Goal: Task Accomplishment & Management: Manage account settings

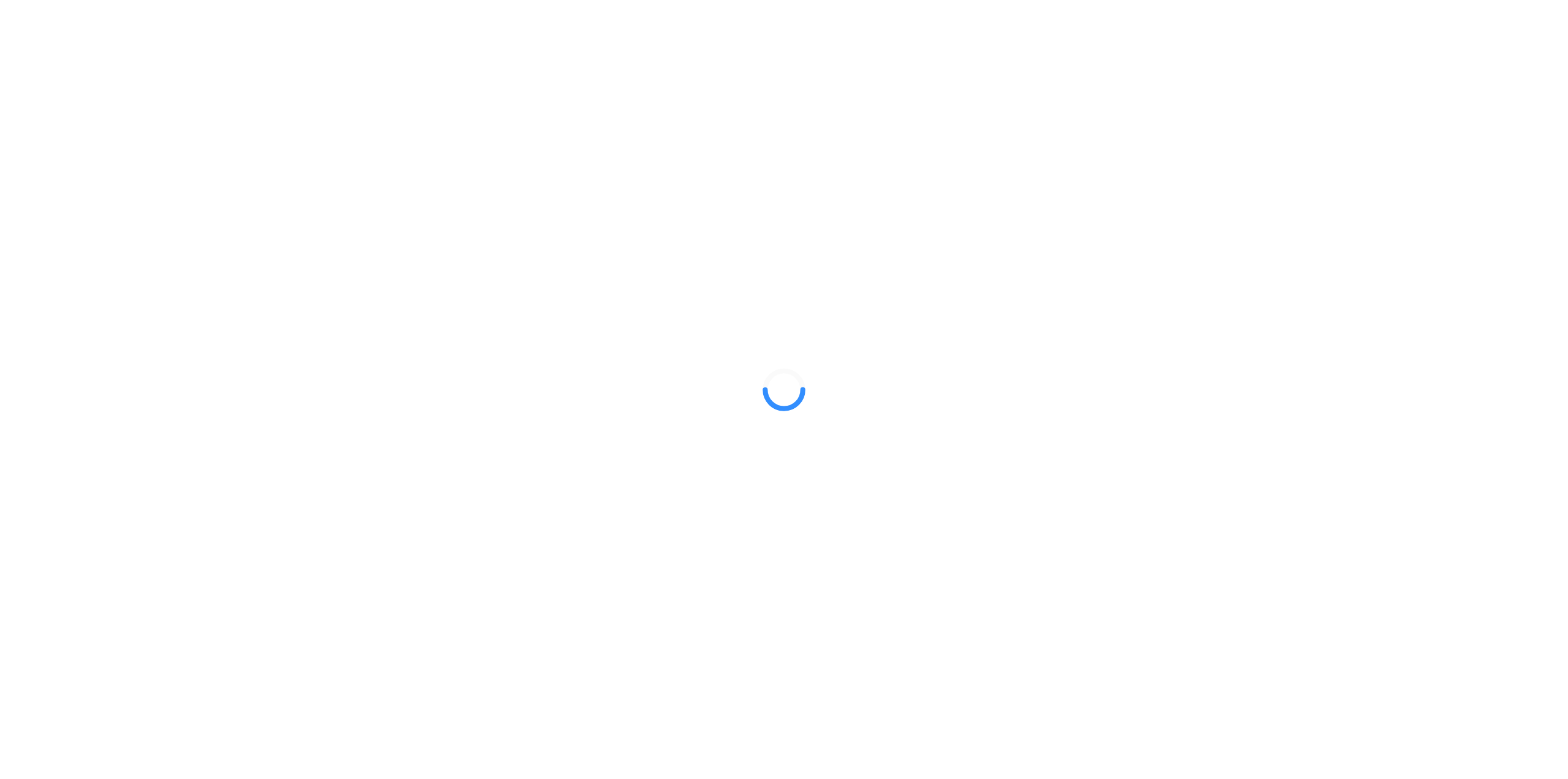
click at [1491, 702] on div at bounding box center [784, 389] width 1568 height 779
click at [1525, 682] on div at bounding box center [784, 389] width 1568 height 779
click at [1531, 671] on div at bounding box center [784, 389] width 1568 height 779
click at [1491, 702] on div at bounding box center [784, 389] width 1568 height 779
click at [1525, 682] on div at bounding box center [784, 389] width 1568 height 779
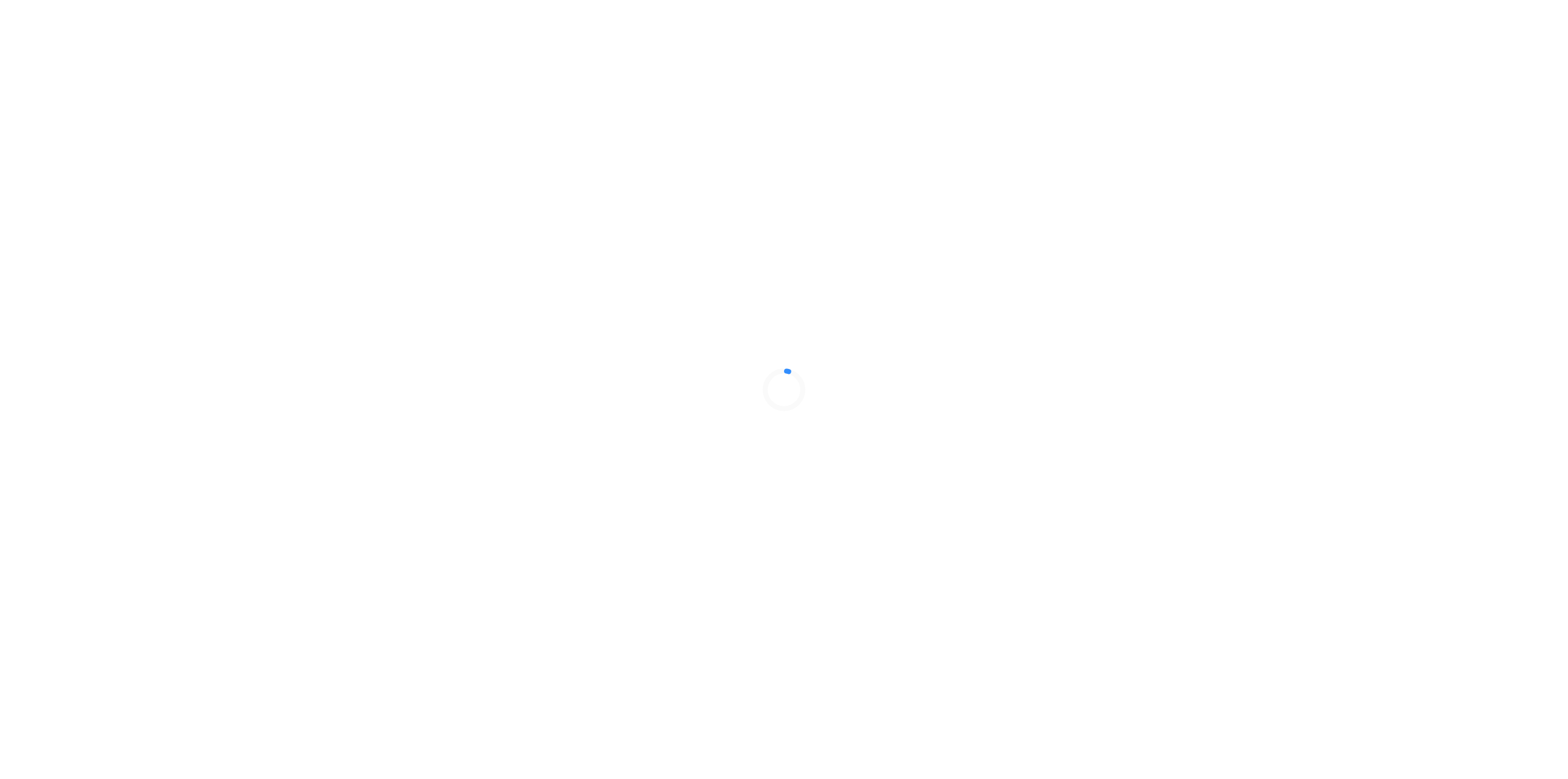
click at [1531, 671] on div at bounding box center [784, 389] width 1568 height 779
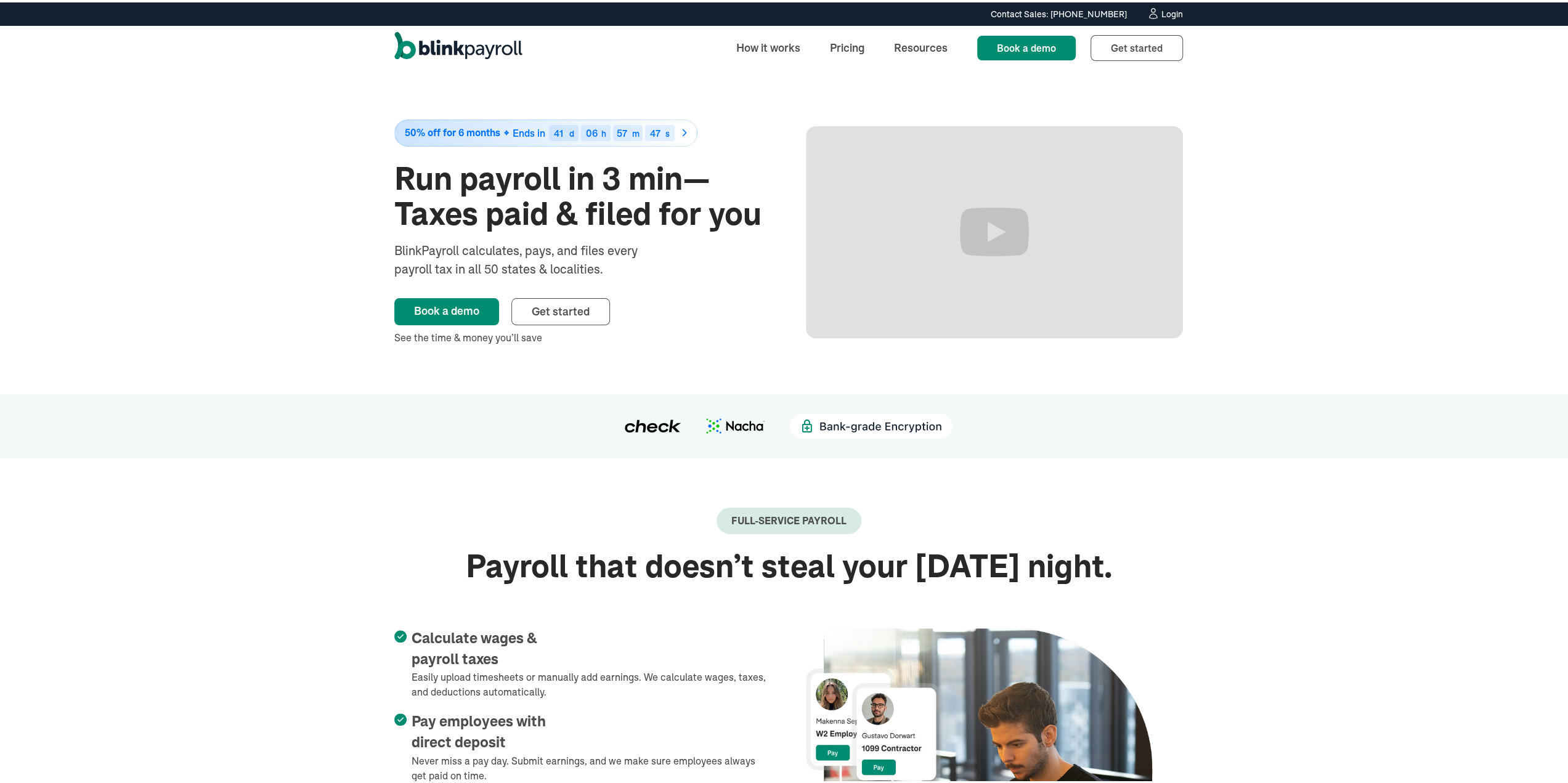
click at [1169, 12] on div "Login" at bounding box center [1172, 12] width 22 height 8
click at [1160, 42] on link "Get started Sign up" at bounding box center [1137, 45] width 93 height 26
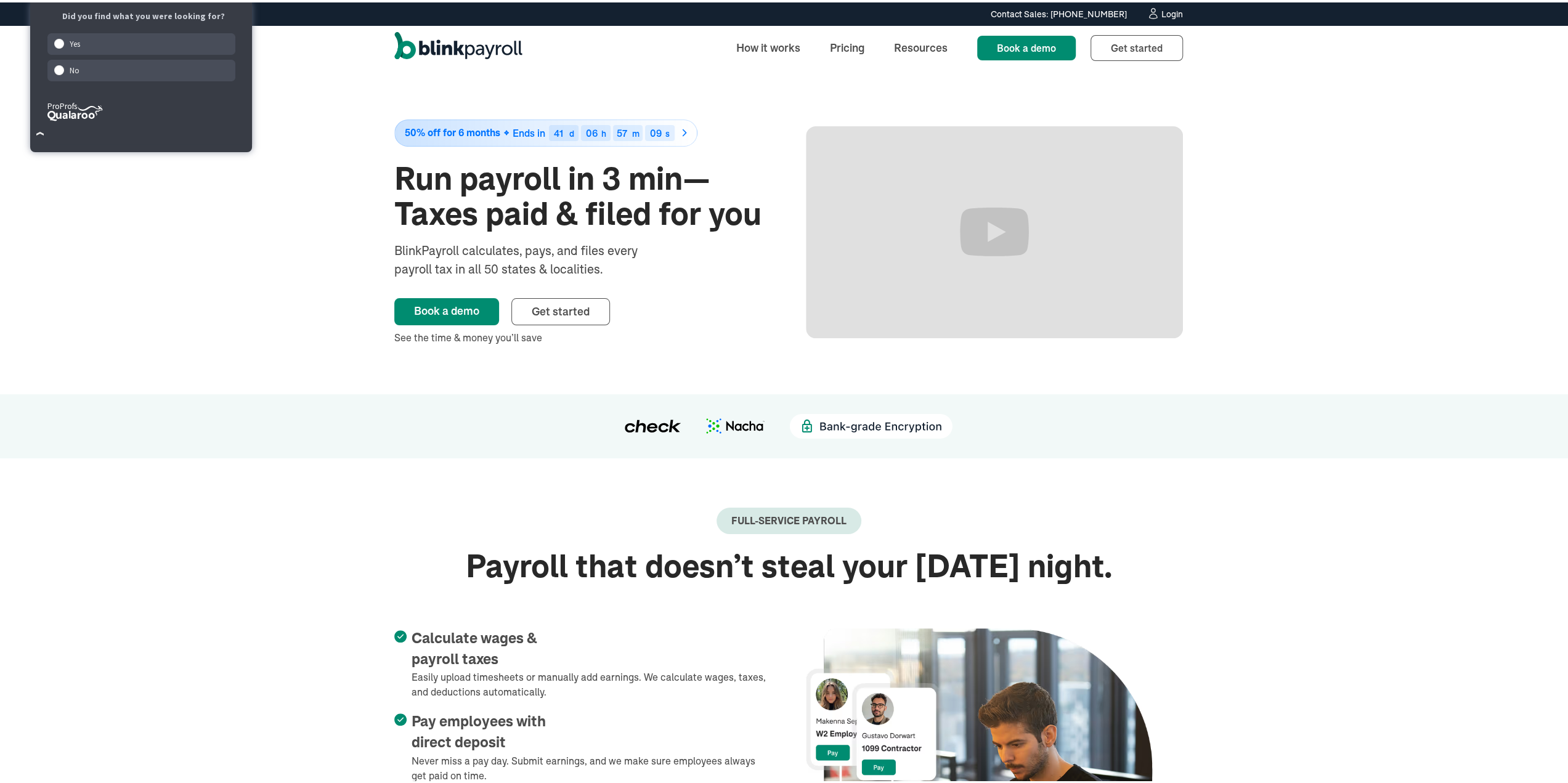
click at [312, 215] on div "50% off for 6 months Ends in 41 d 06 h 57 m 09 s Run payroll in 3 min—Taxes pai…" at bounding box center [788, 229] width 1577 height 324
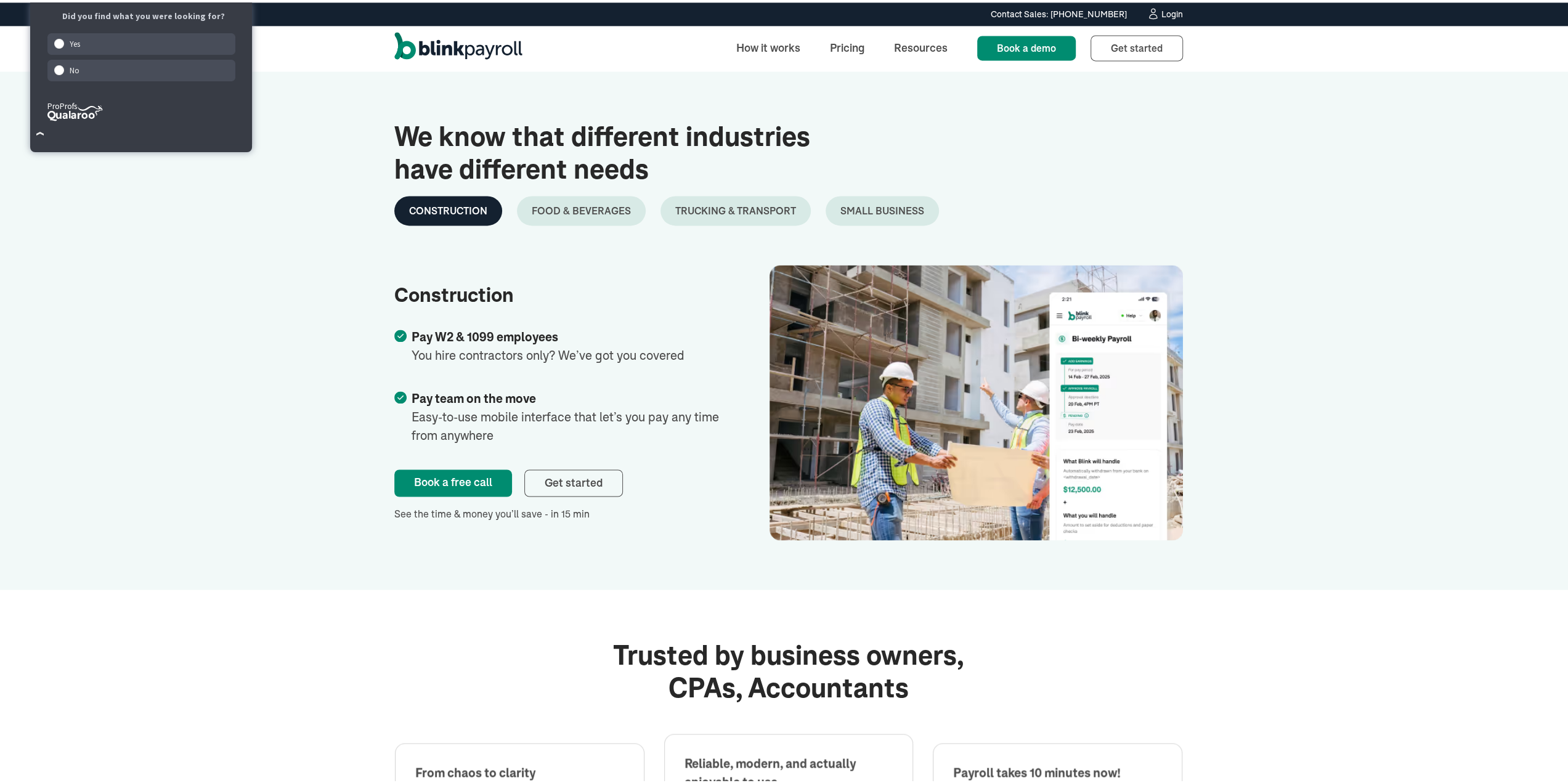
scroll to position [1787, 0]
